Goal: Information Seeking & Learning: Check status

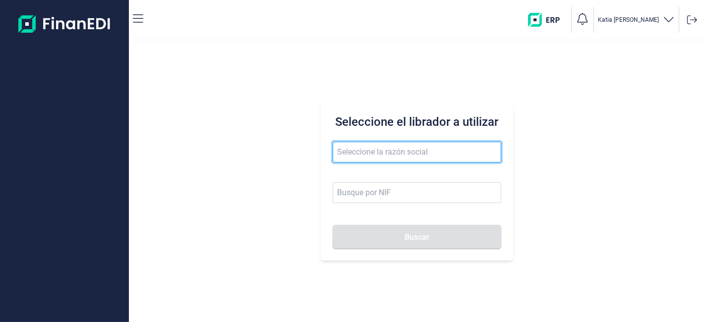
click at [404, 146] on input "text" at bounding box center [416, 152] width 168 height 21
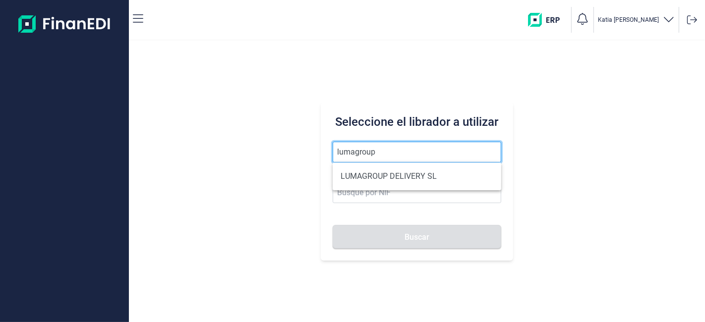
click at [332, 225] on button "Buscar" at bounding box center [416, 237] width 168 height 24
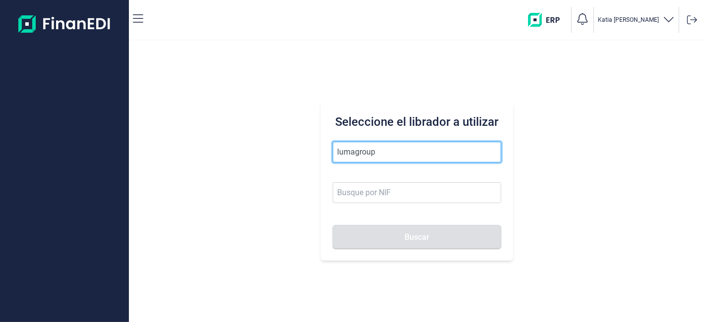
click at [404, 146] on input "lumagroup" at bounding box center [416, 152] width 168 height 21
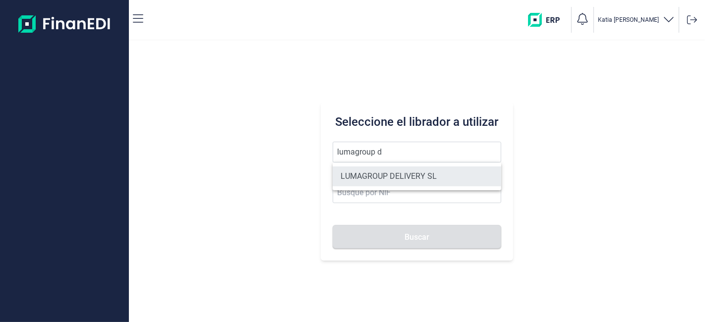
click at [423, 179] on li "LUMAGROUP DELIVERY SL" at bounding box center [416, 176] width 168 height 20
type input "LUMAGROUP DELIVERY SL"
type input "B86582939"
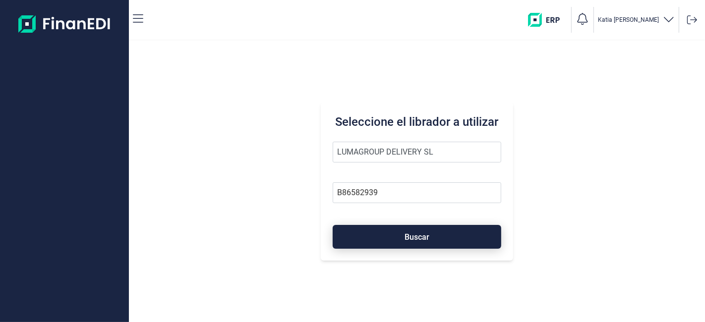
click at [424, 234] on span "Buscar" at bounding box center [416, 236] width 25 height 7
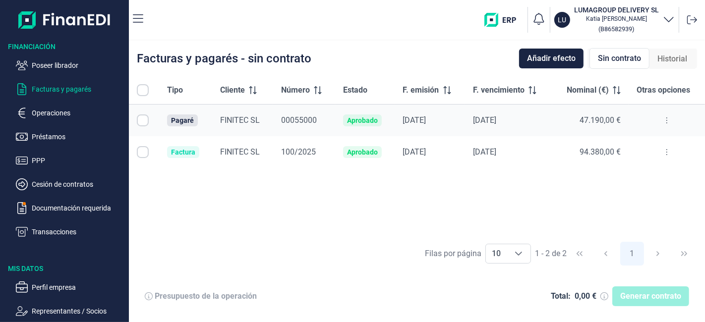
checkbox input "true"
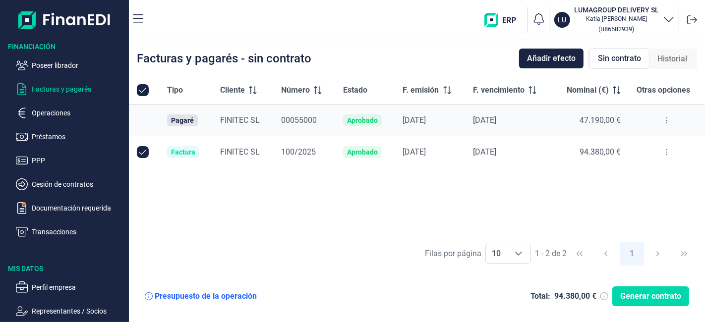
checkbox input "true"
click at [667, 116] on icon at bounding box center [666, 120] width 2 height 8
click at [599, 222] on div "Tipo Cliente Número Estado F. emisión F. vencimiento Nominal (€) Otras opciones…" at bounding box center [417, 156] width 576 height 160
click at [137, 151] on input "Row Unselected null" at bounding box center [143, 152] width 12 height 12
checkbox input "false"
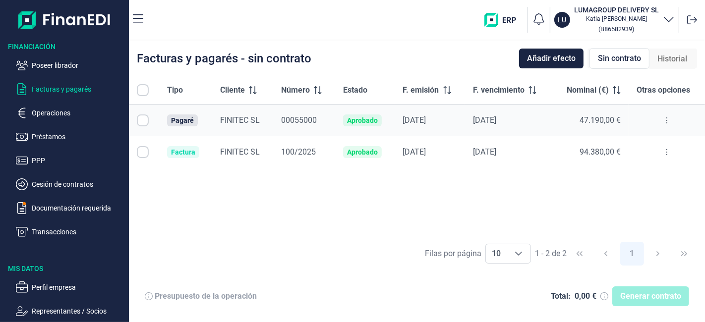
click at [631, 56] on span "Sin contrato" at bounding box center [619, 59] width 43 height 12
click at [145, 90] on input "All items unselected" at bounding box center [143, 90] width 12 height 12
checkbox input "false"
checkbox input "true"
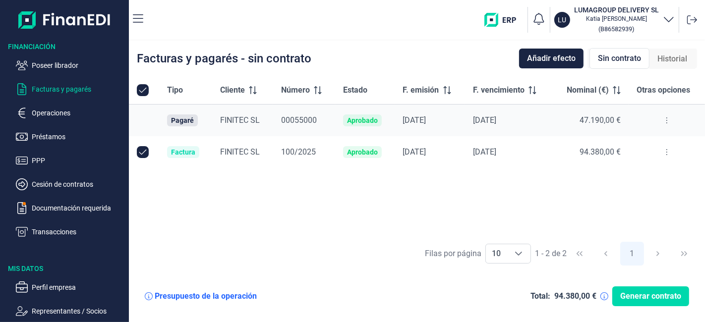
click at [145, 90] on input "All items selected" at bounding box center [143, 90] width 12 height 12
checkbox input "false"
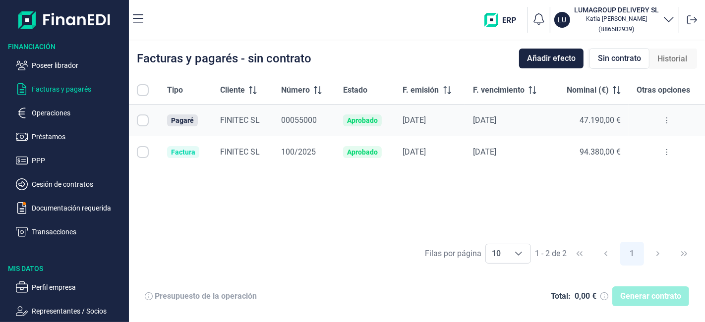
click at [40, 105] on ul "Poseer librador Facturas y pagarés Operaciones Préstamos PPP Cesión de contrato…" at bounding box center [64, 145] width 129 height 186
click at [34, 111] on p "Operaciones" at bounding box center [78, 113] width 93 height 12
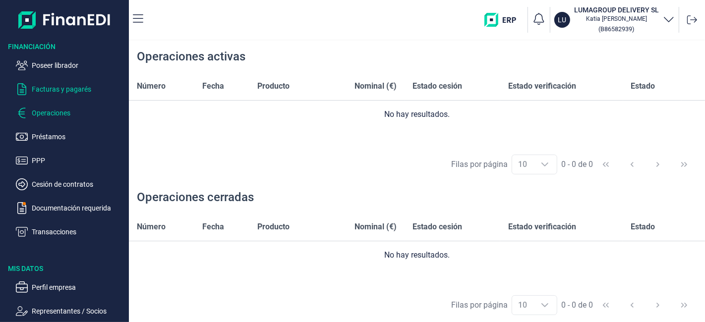
click at [77, 87] on p "Facturas y pagarés" at bounding box center [78, 89] width 93 height 12
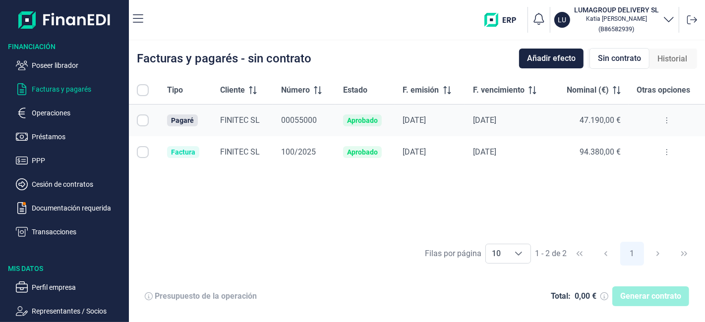
checkbox input "true"
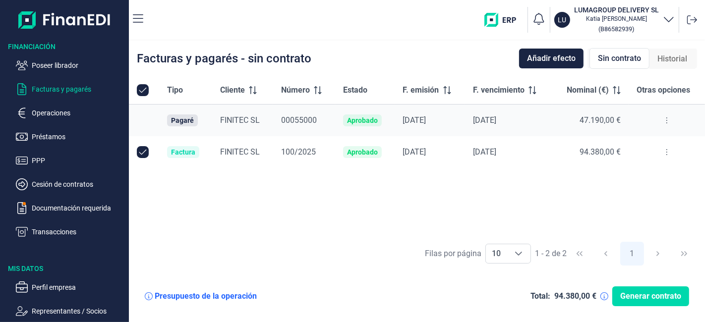
click at [665, 121] on icon at bounding box center [666, 120] width 2 height 8
click at [631, 146] on span "Ver detalle del pagaré" at bounding box center [620, 145] width 66 height 10
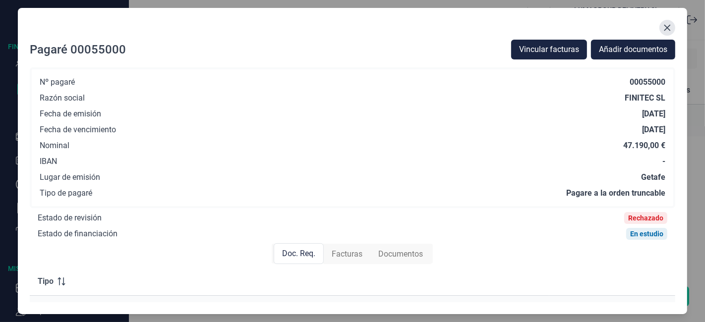
click at [672, 22] on button "Close" at bounding box center [667, 28] width 16 height 16
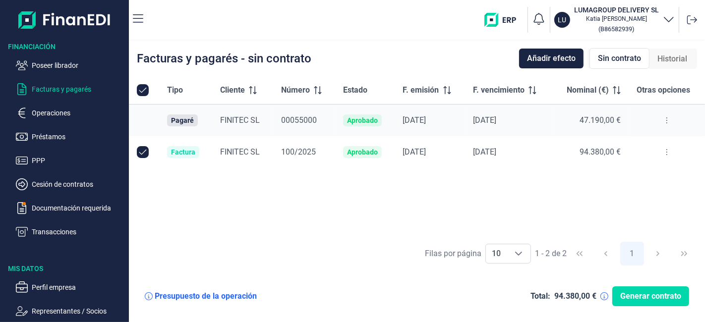
click at [145, 158] on td at bounding box center [144, 152] width 30 height 32
click at [143, 153] on input "Row Unselected null" at bounding box center [143, 152] width 12 height 12
checkbox input "false"
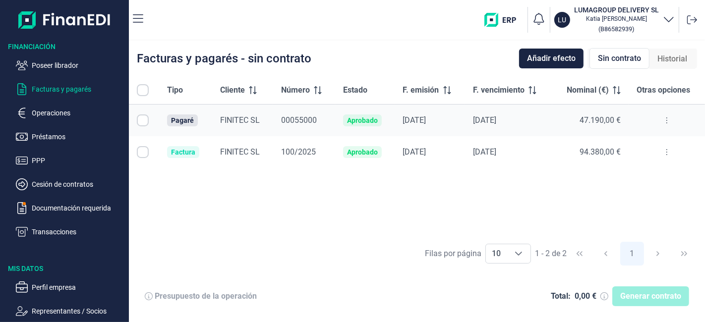
click at [668, 119] on button at bounding box center [667, 120] width 18 height 16
click at [610, 142] on span "Ver detalle del pagaré" at bounding box center [620, 145] width 66 height 10
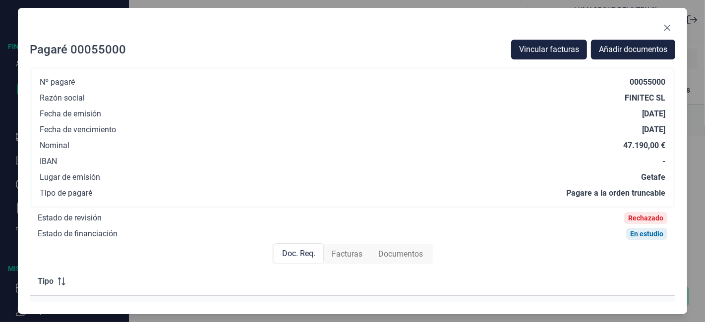
click at [649, 219] on div "Rechazado" at bounding box center [645, 218] width 35 height 8
click at [671, 28] on button "Close" at bounding box center [667, 28] width 16 height 16
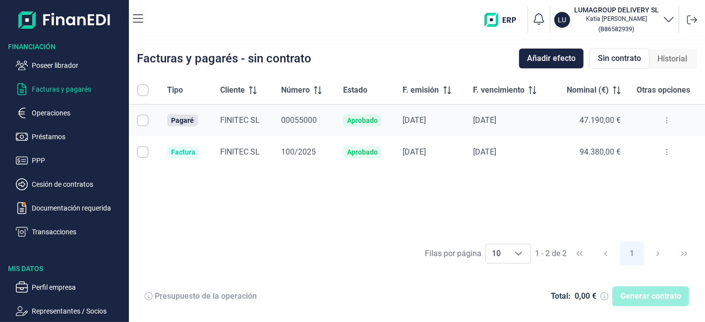
click at [633, 48] on div "Sin contrato" at bounding box center [619, 58] width 60 height 21
click at [626, 55] on span "Sin contrato" at bounding box center [619, 59] width 43 height 12
click at [618, 57] on span "Sin contrato" at bounding box center [619, 59] width 43 height 12
click at [667, 118] on button at bounding box center [667, 120] width 18 height 16
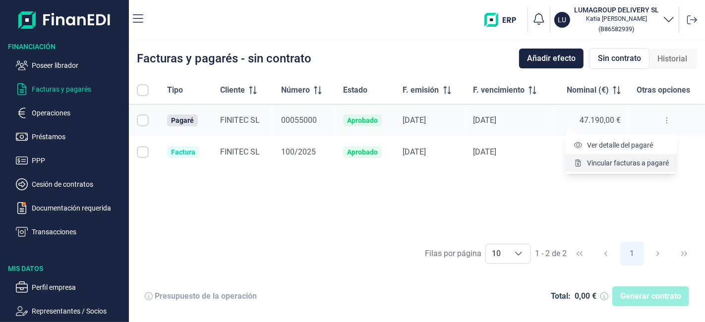
click at [630, 165] on span "Vincular facturas a pagaré" at bounding box center [628, 163] width 82 height 10
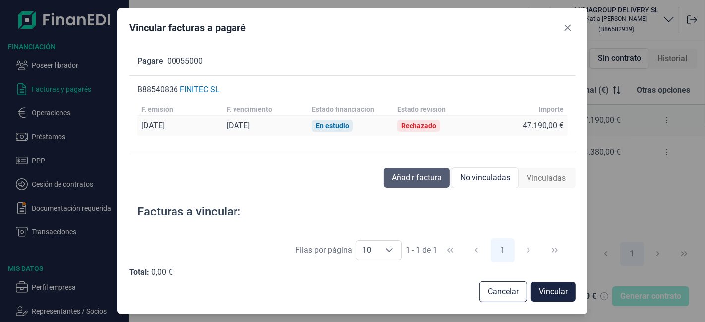
click at [434, 180] on span "Añadir factura" at bounding box center [416, 178] width 50 height 12
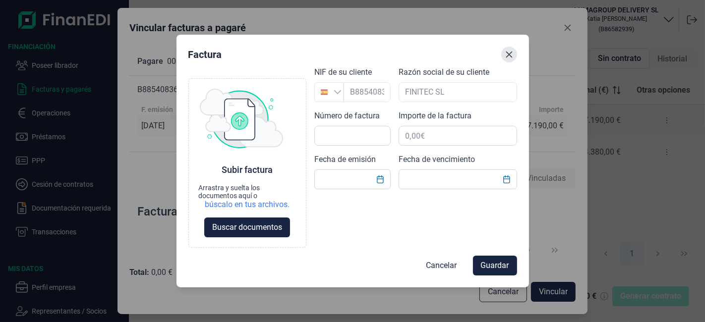
click at [507, 56] on icon "Close" at bounding box center [508, 55] width 6 height 6
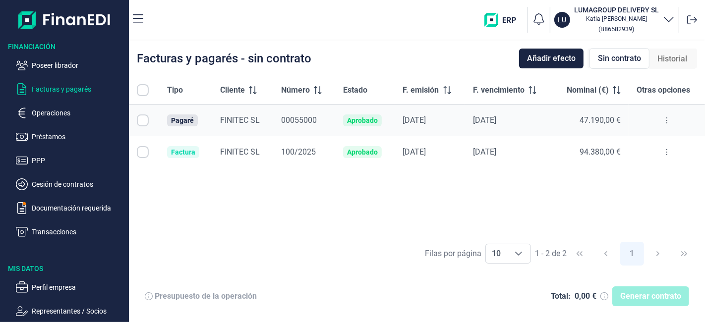
checkbox input "true"
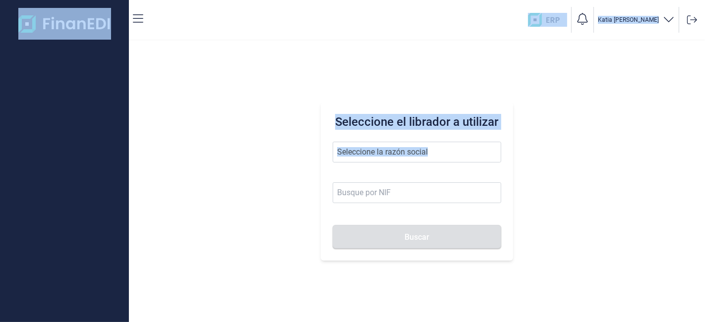
click at [384, 141] on div "Seleccione el librador a utilizar Buscar" at bounding box center [417, 181] width 192 height 159
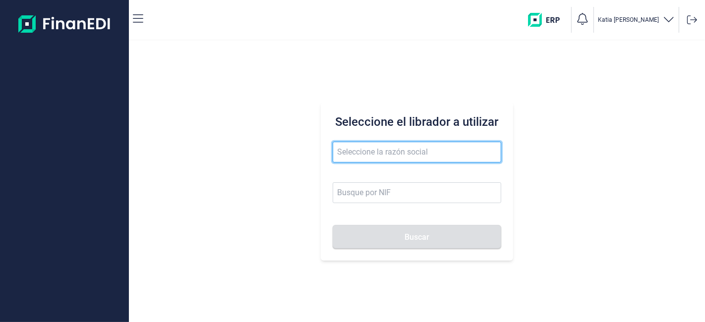
click at [390, 150] on input "text" at bounding box center [416, 152] width 168 height 21
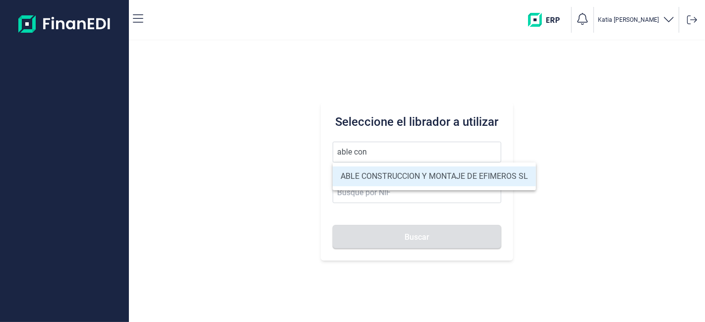
type input "ABLE CONSTRUCCION Y MONTAJE DE EFIMEROS SL"
type input "B85402501"
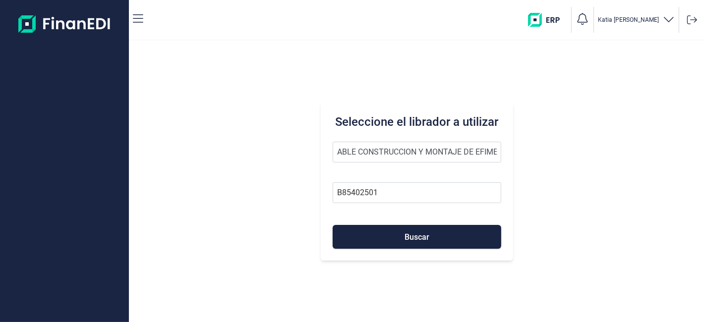
type input "ABLE CONSTRUCCION Y MONTAJE DE EFIMEROS SL"
click at [379, 247] on div "Seleccione el librador a utilizar ABLE CONSTRUCCION Y MONTAJE DE EFIMEROS SL B8…" at bounding box center [417, 181] width 192 height 159
click at [377, 241] on button "Buscar" at bounding box center [416, 237] width 168 height 24
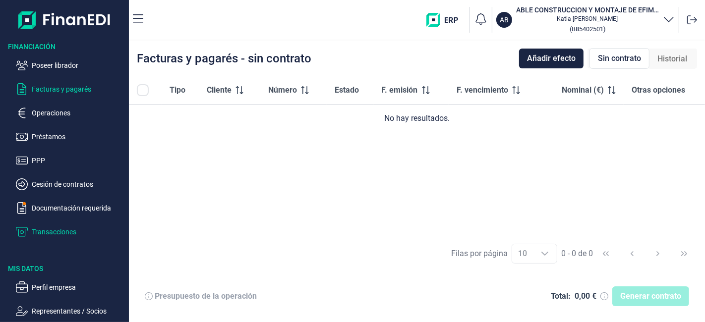
click at [50, 232] on p "Transacciones" at bounding box center [78, 232] width 93 height 12
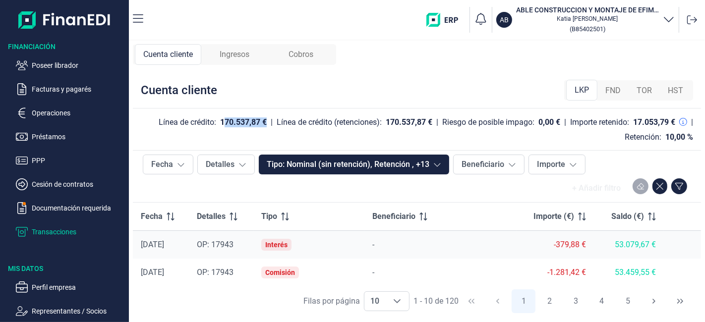
drag, startPoint x: 221, startPoint y: 119, endPoint x: 291, endPoint y: 135, distance: 72.1
click at [267, 120] on div "Línea de crédito: 170.537,87 € | Línea de crédito (retenciones): 170.537,87 € |…" at bounding box center [413, 129] width 560 height 26
click at [56, 111] on p "Operaciones" at bounding box center [78, 113] width 93 height 12
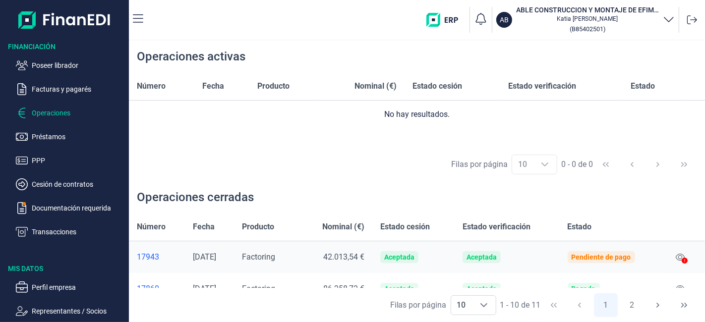
click at [366, 273] on td "86.258,72 €" at bounding box center [333, 289] width 77 height 32
click at [358, 283] on div "86.258,72 €" at bounding box center [333, 289] width 61 height 12
click at [361, 281] on td "86.258,72 €" at bounding box center [333, 289] width 77 height 32
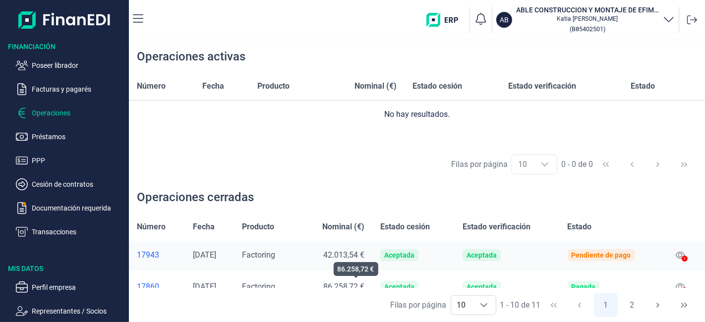
click at [361, 282] on span "86.258,72 €" at bounding box center [343, 286] width 41 height 9
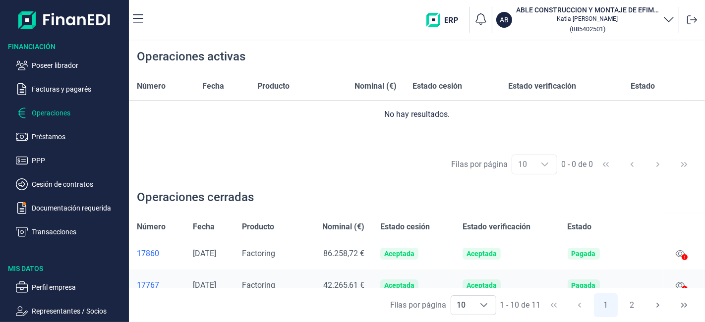
scroll to position [57, 0]
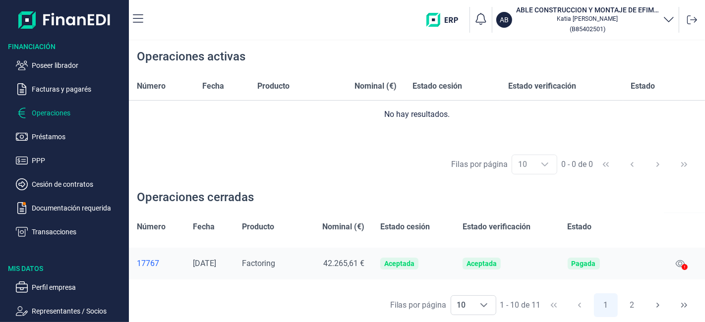
click at [366, 271] on td "42.265,61 €" at bounding box center [333, 264] width 77 height 32
click at [362, 268] on div "42.265,61 €" at bounding box center [333, 264] width 61 height 12
click at [361, 268] on div "42.265,61 €" at bounding box center [333, 264] width 61 height 12
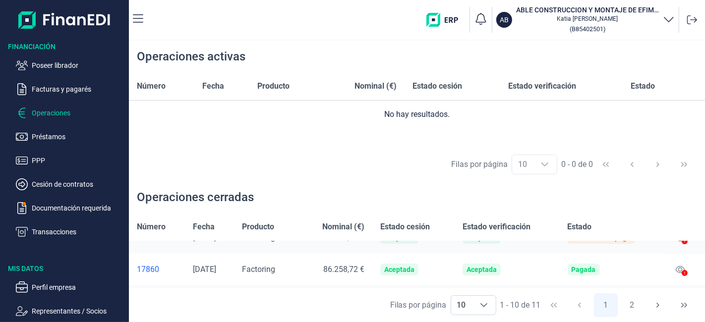
scroll to position [2, 0]
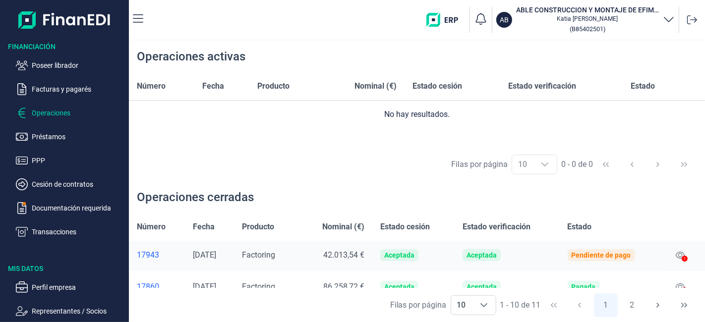
click at [224, 286] on div "[DATE]" at bounding box center [209, 287] width 33 height 10
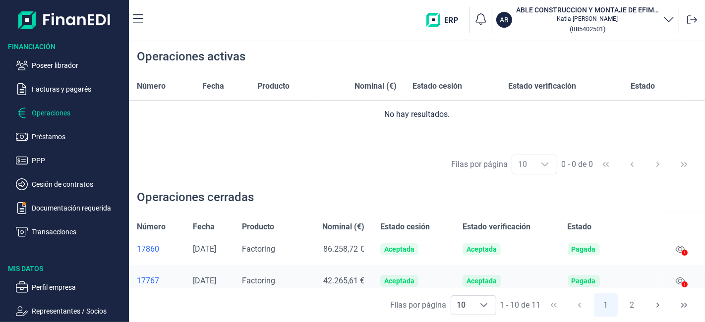
scroll to position [57, 0]
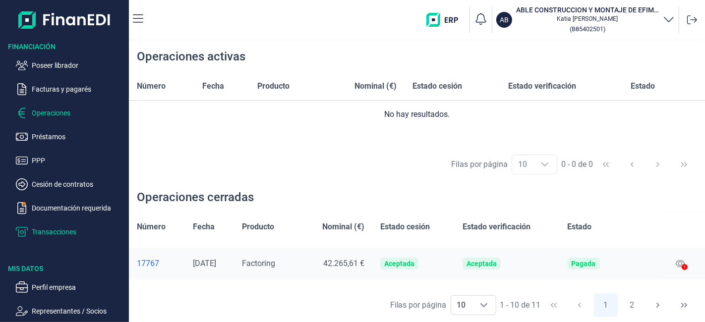
click at [55, 227] on p "Transacciones" at bounding box center [78, 232] width 93 height 12
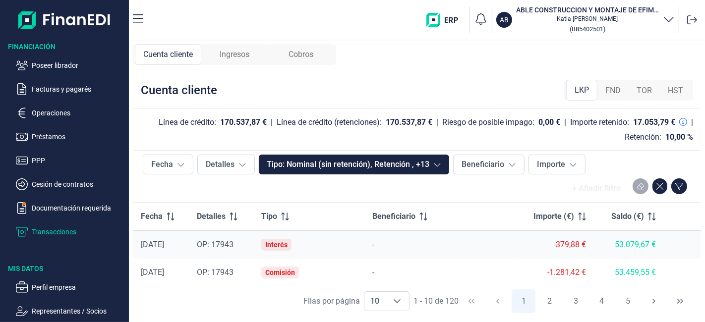
click at [236, 44] on div "Ingresos" at bounding box center [234, 54] width 66 height 21
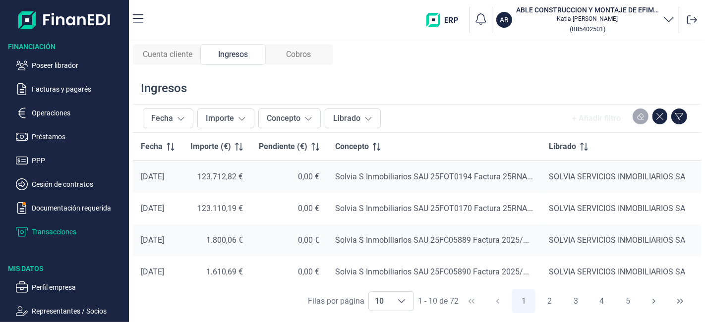
click at [232, 55] on span "Ingresos" at bounding box center [233, 55] width 30 height 12
